Goal: Check status

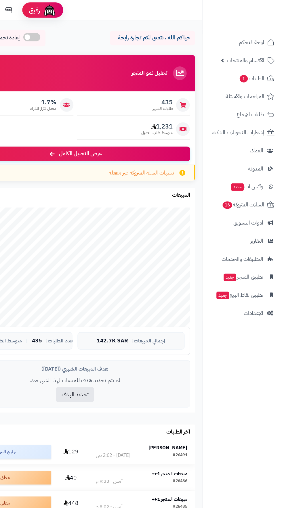
click at [191, 378] on strong "[PERSON_NAME]" at bounding box center [185, 378] width 33 height 6
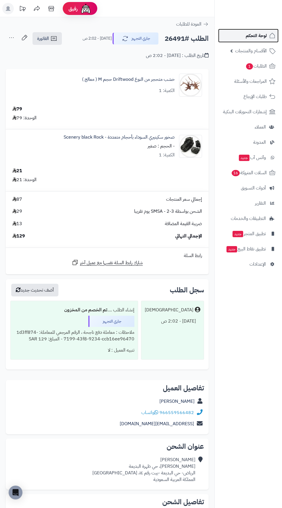
click at [256, 35] on span "لوحة التحكم" at bounding box center [256, 36] width 21 height 8
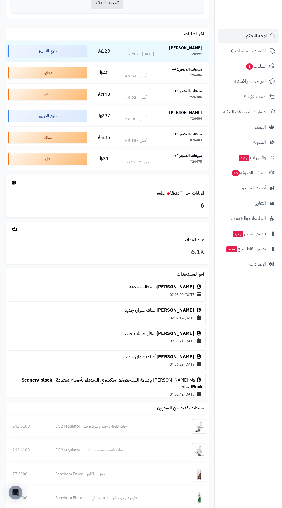
scroll to position [333, 0]
